Goal: Information Seeking & Learning: Check status

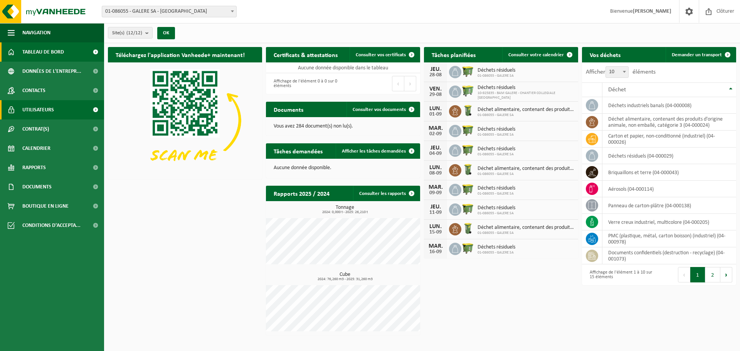
click at [94, 113] on span at bounding box center [95, 109] width 17 height 19
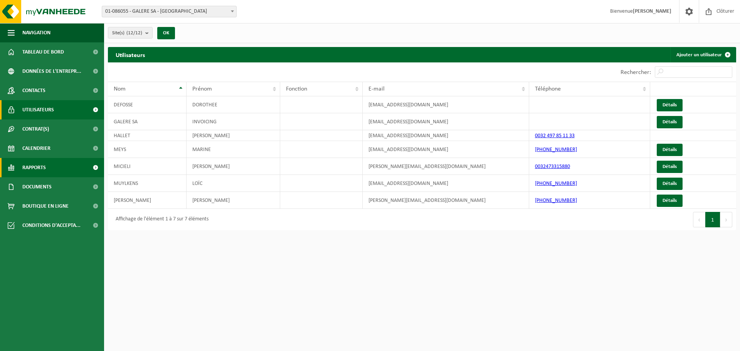
click at [71, 170] on link "Rapports" at bounding box center [52, 167] width 104 height 19
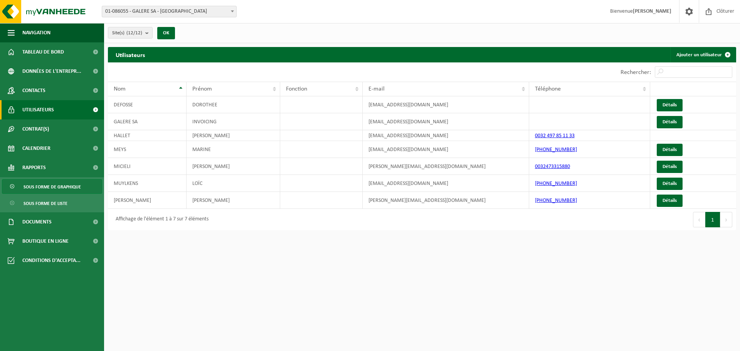
click at [71, 186] on span "Sous forme de graphique" at bounding box center [52, 187] width 57 height 15
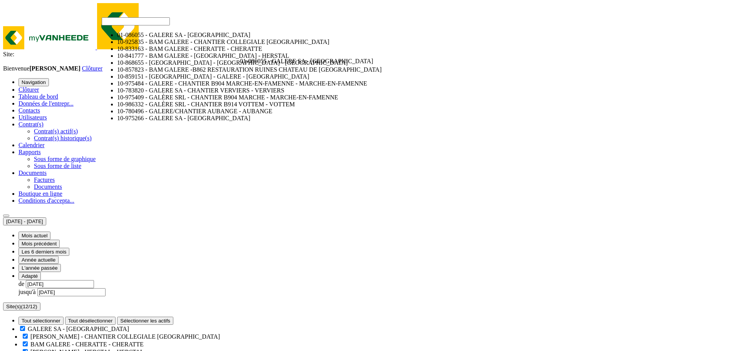
click at [240, 58] on span "01-086055 - GALERE SA - [GEOGRAPHIC_DATA]" at bounding box center [306, 61] width 133 height 7
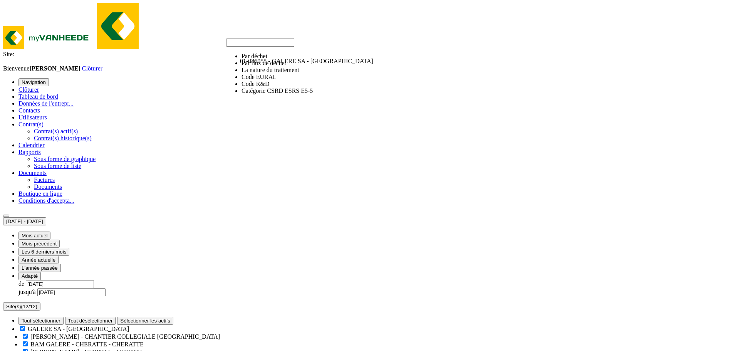
select select "2"
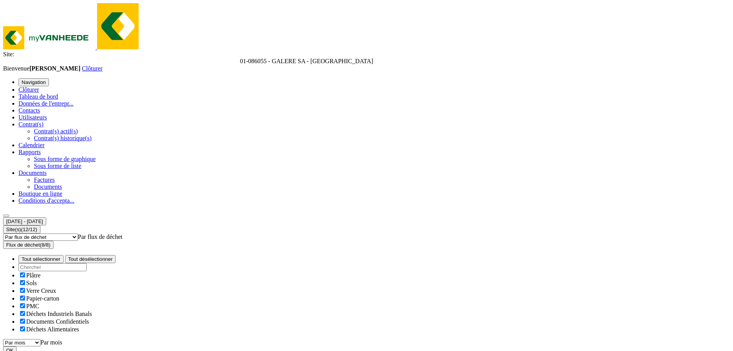
click at [62, 339] on span "Par mois" at bounding box center [51, 342] width 22 height 7
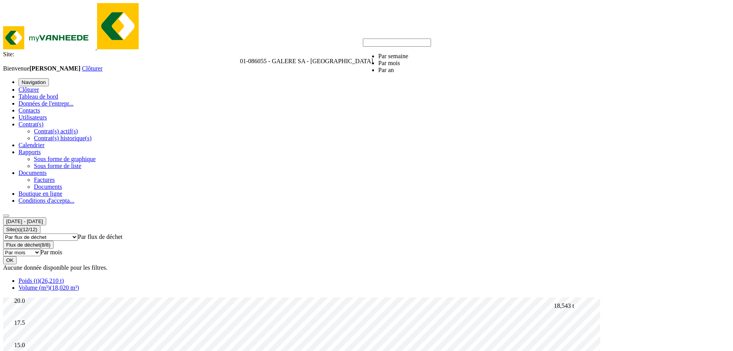
click at [62, 249] on span "Par mois" at bounding box center [51, 252] width 22 height 7
click at [79, 284] on link "Volume (m³) (18,020 m³)" at bounding box center [48, 287] width 60 height 7
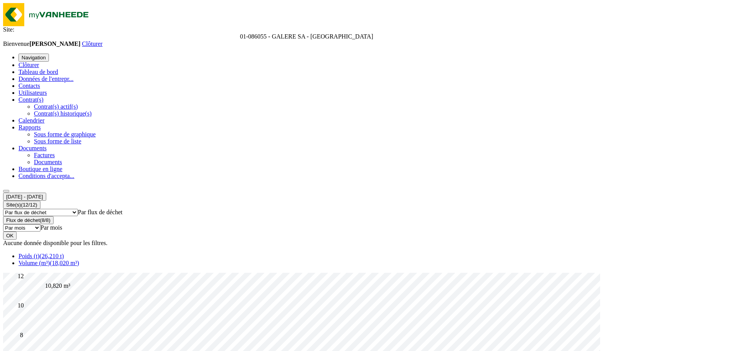
click at [64, 253] on span "(26,210 t)" at bounding box center [52, 256] width 24 height 7
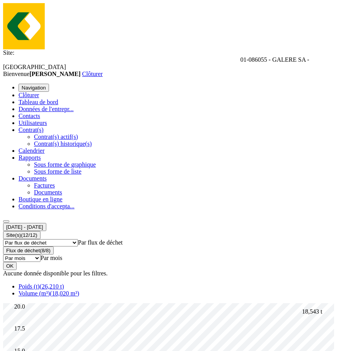
click at [22, 85] on span "button" at bounding box center [22, 88] width 0 height 6
click at [79, 290] on span "(18,020 m³)" at bounding box center [64, 293] width 29 height 7
click at [45, 283] on link "Poids (t) (26,210 t)" at bounding box center [40, 286] width 45 height 7
click at [25, 230] on b "submit" at bounding box center [25, 230] width 0 height 0
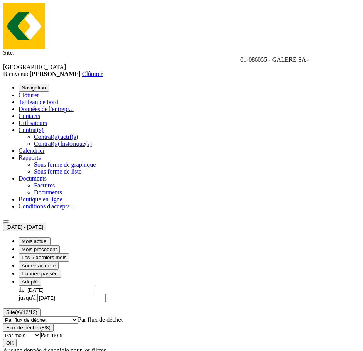
click at [59, 261] on button "Année actuelle" at bounding box center [38, 265] width 40 height 8
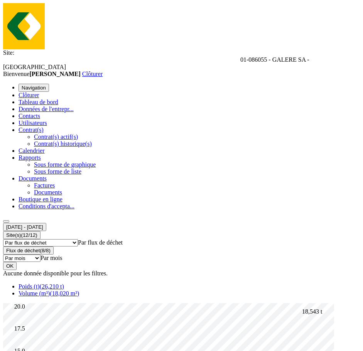
click at [17, 262] on button "OK" at bounding box center [9, 266] width 13 height 8
click at [134, 56] on span "01-086055 - GALERE SA - [GEOGRAPHIC_DATA]" at bounding box center [156, 63] width 306 height 14
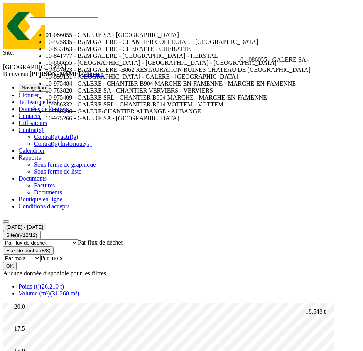
scroll to position [91, 0]
select select "158113"
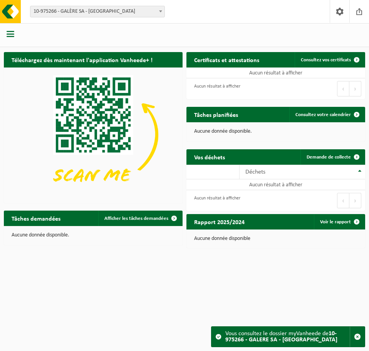
click at [13, 35] on span "button" at bounding box center [11, 34] width 8 height 8
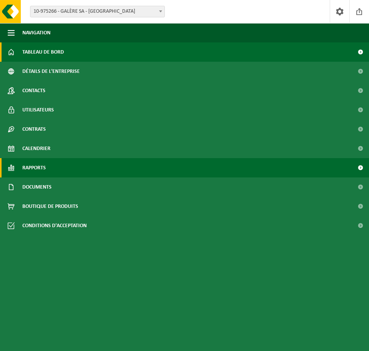
click at [42, 173] on span "Rapports" at bounding box center [34, 167] width 24 height 19
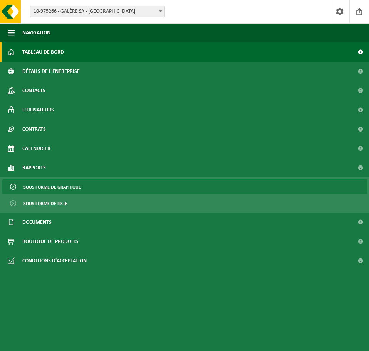
click at [42, 185] on font "Sous forme de graphique" at bounding box center [52, 187] width 57 height 5
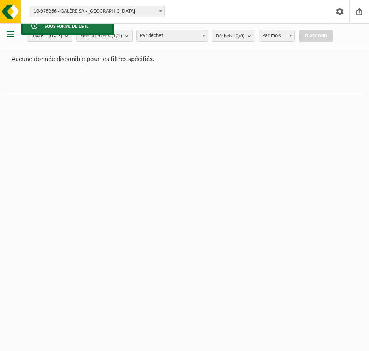
click at [95, 28] on link "Sous forme de liste" at bounding box center [67, 25] width 89 height 15
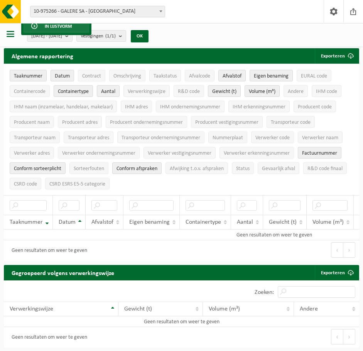
click at [117, 12] on span "10-975266 - GALERE SA - [GEOGRAPHIC_DATA]" at bounding box center [97, 11] width 134 height 11
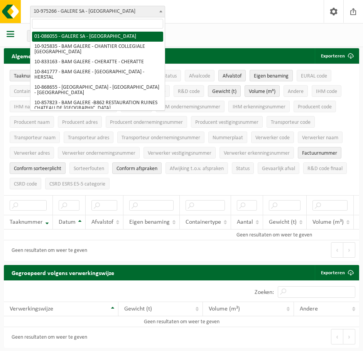
select select "92654"
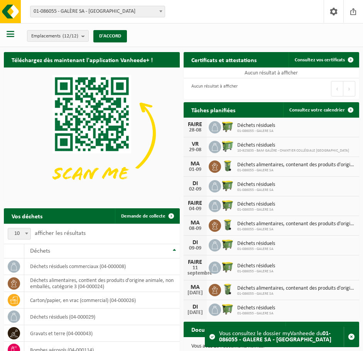
click at [12, 34] on span "button" at bounding box center [11, 34] width 8 height 8
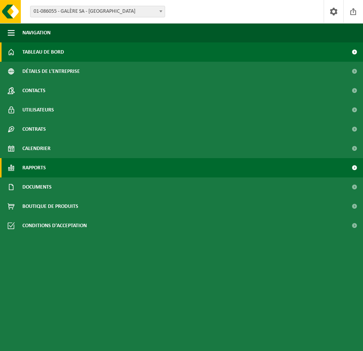
click at [38, 166] on font "Rapports" at bounding box center [34, 168] width 24 height 6
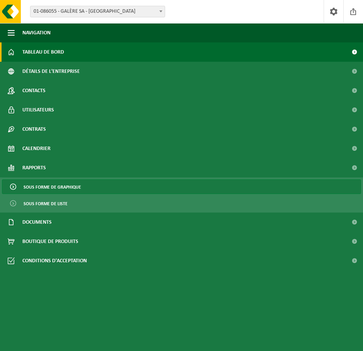
click at [44, 185] on font "Sous forme de graphique" at bounding box center [52, 187] width 57 height 5
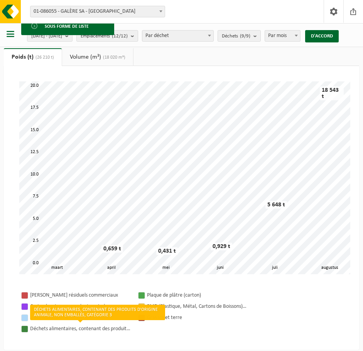
click at [101, 330] on font "Déchets alimentaires, contenant des produits d'origine animale, non emballés, c…" at bounding box center [127, 329] width 195 height 6
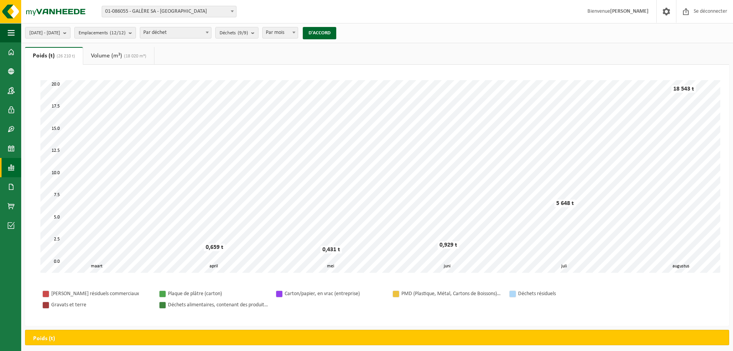
click at [123, 49] on link "Volume (m³) (18 020 m³)" at bounding box center [118, 56] width 71 height 18
